Goal: Transaction & Acquisition: Purchase product/service

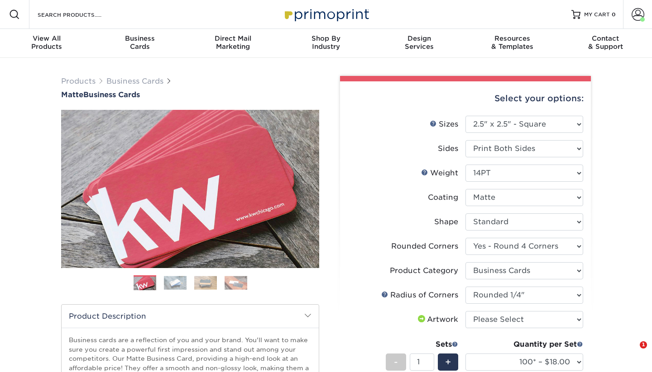
select select "2.50x2.50"
select select "7672df9e-0e0a-464d-8e1f-920c575e4da3"
select select "3b5148f1-0588-4f88-a218-97bcfdce65c1"
select select "479fbfe7-6a0c-4895-8c9a-81739b7486c9"
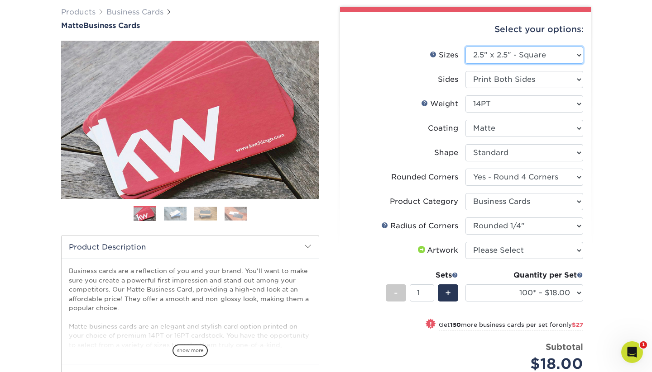
select select "3.50x4.00"
select select "-1"
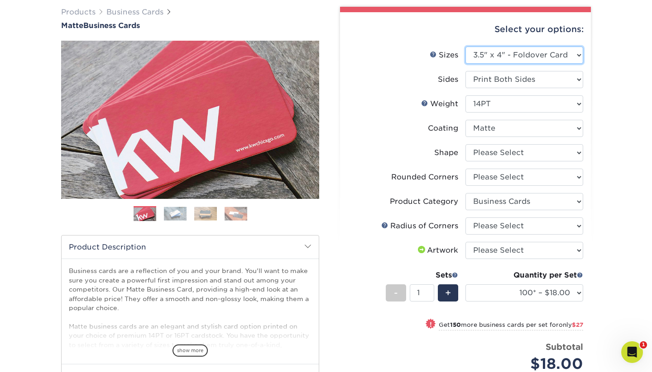
select select "-1"
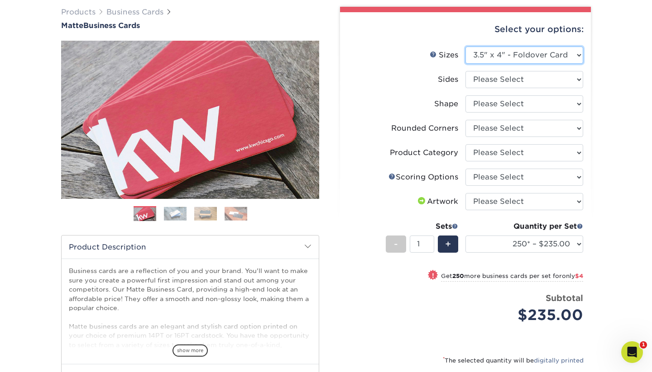
select select "2.50x2.50"
select select
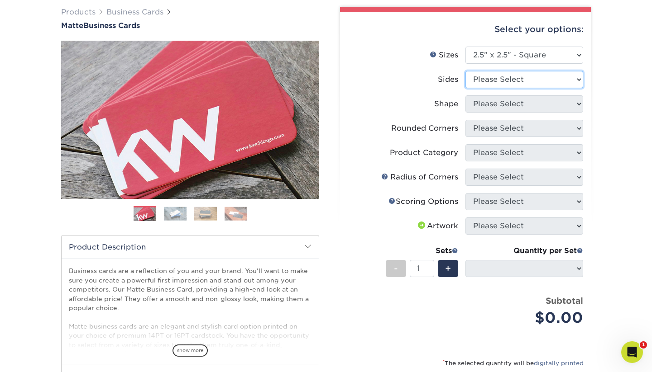
select select "13abbda7-1d64-4f25-8bb2-c179b224825d"
select select
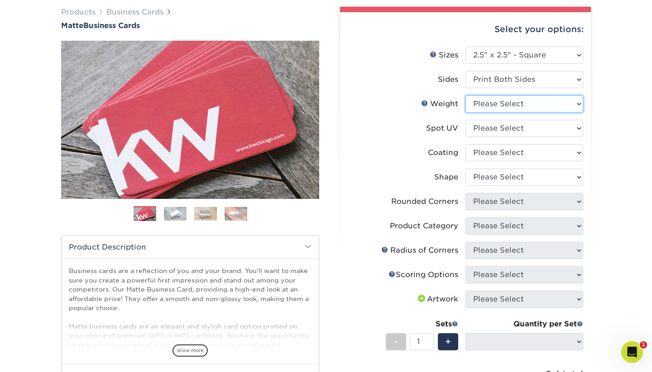
select select "16PT"
select select
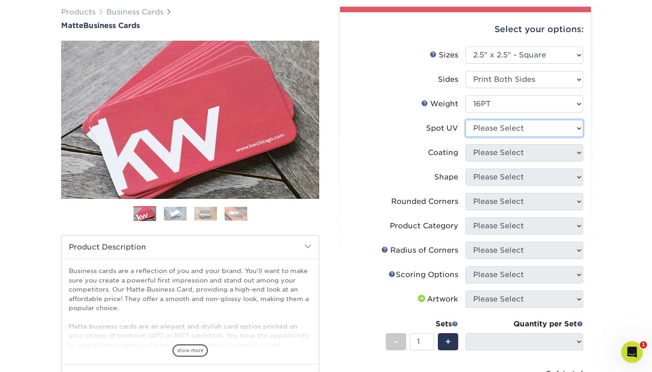
select select "3"
select select
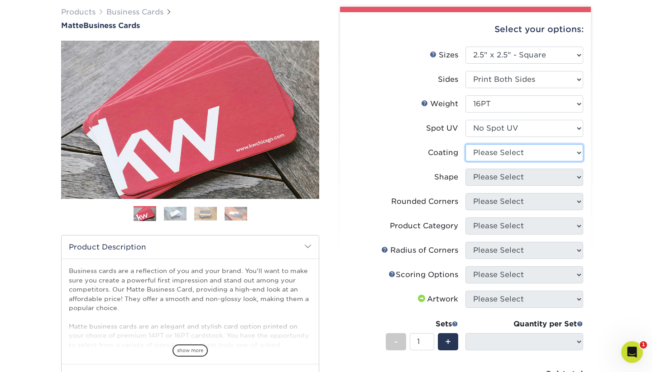
select select "121bb7b5-3b4d-429f-bd8d-bbf80e953313"
select select
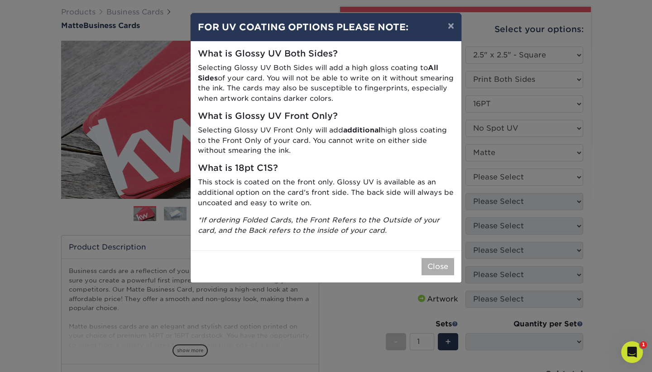
click at [434, 263] on button "Close" at bounding box center [437, 266] width 33 height 17
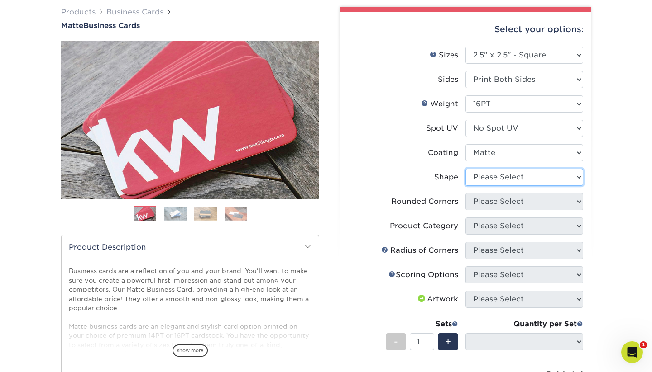
select select "standard"
select select
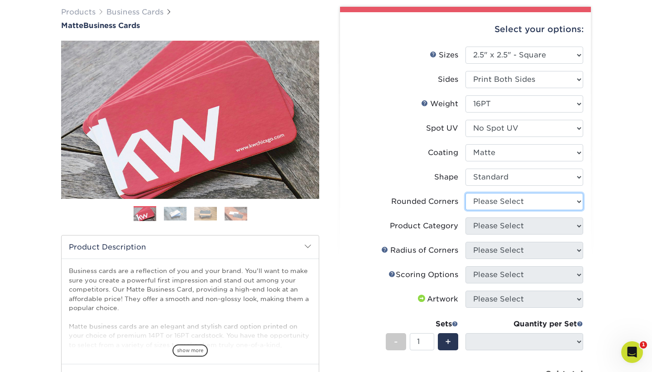
select select "7672df9e-0e0a-464d-8e1f-920c575e4da3"
select select "-1"
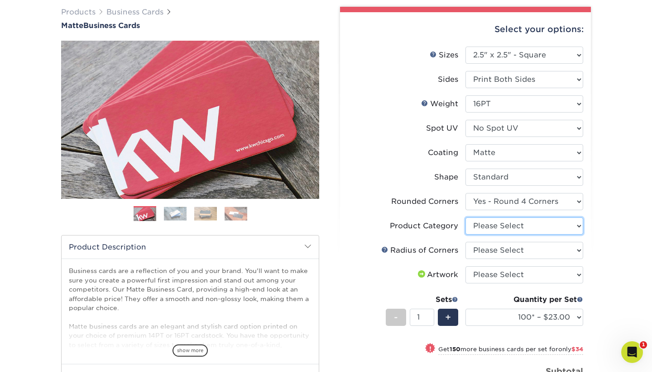
select select "3b5148f1-0588-4f88-a218-97bcfdce65c1"
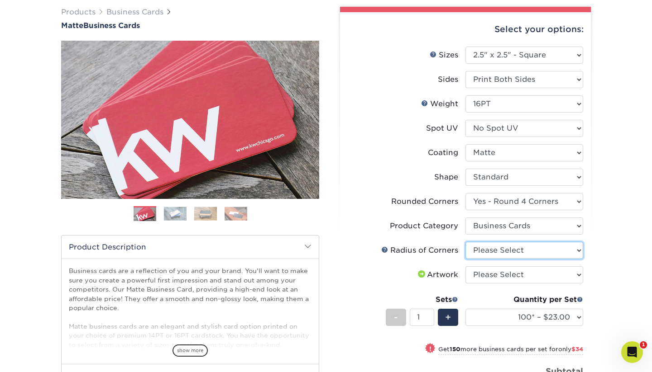
select select "479fbfe7-6a0c-4895-8c9a-81739b7486c9"
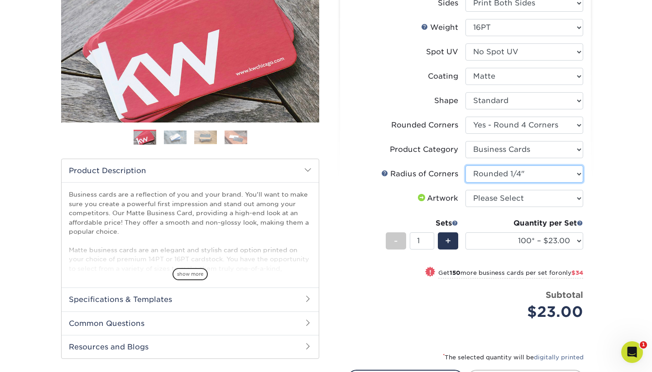
scroll to position [148, 0]
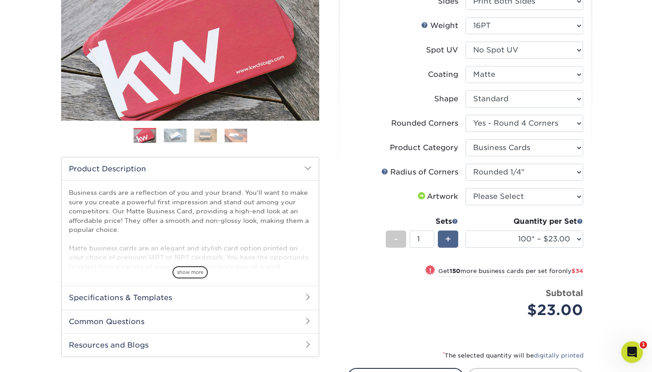
click at [448, 240] on span "+" at bounding box center [448, 240] width 6 height 14
type input "2"
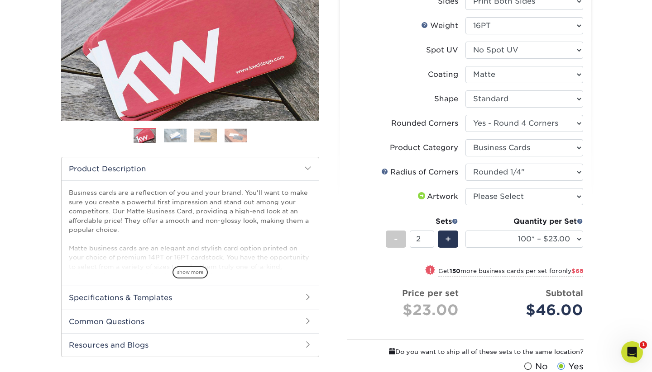
click at [424, 271] on span at bounding box center [430, 270] width 13 height 13
select select "250* – $57.00"
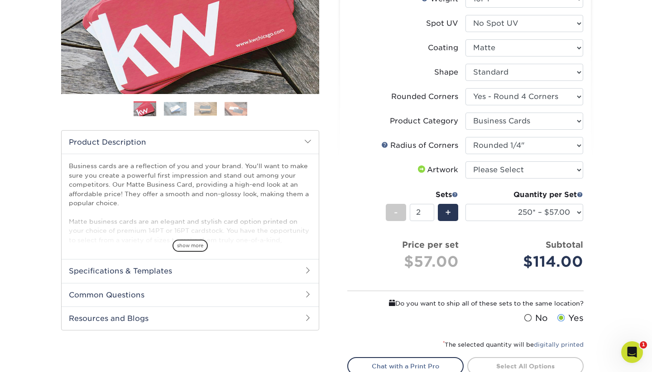
scroll to position [112, 0]
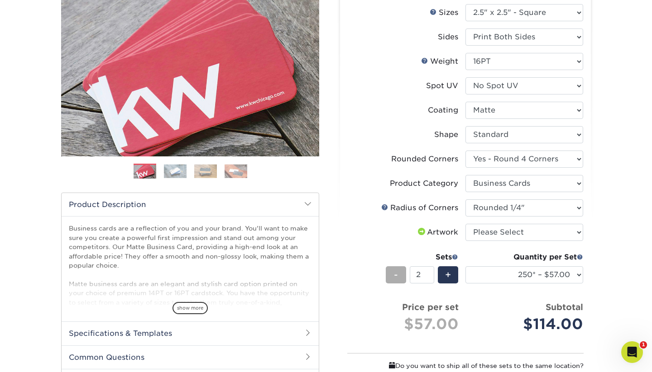
click at [394, 276] on div "-" at bounding box center [396, 275] width 20 height 17
type input "1"
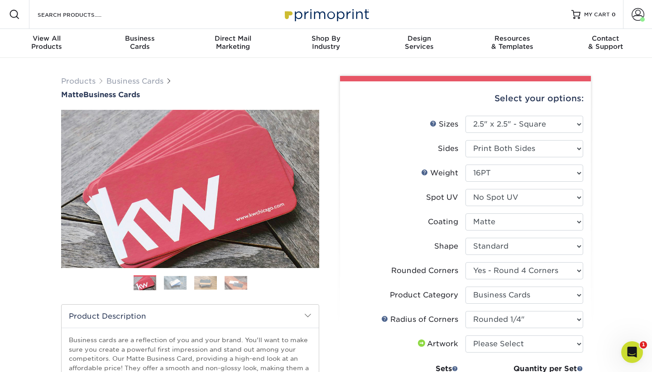
scroll to position [0, 0]
